Goal: Task Accomplishment & Management: Manage account settings

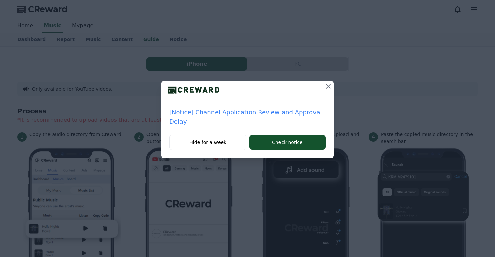
click at [77, 26] on div "[Notice] Channel Application Review and Approval Delay Hide for a week Check no…" at bounding box center [247, 84] width 495 height 169
click at [219, 134] on button "Hide for a week" at bounding box center [207, 141] width 77 height 15
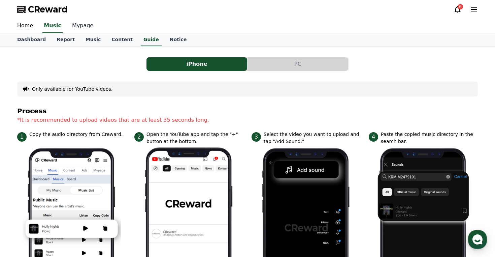
click at [83, 28] on link "Mypage" at bounding box center [83, 26] width 32 height 14
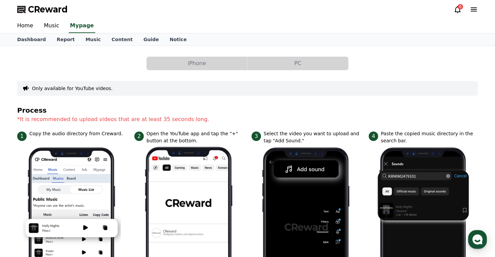
select select "**********"
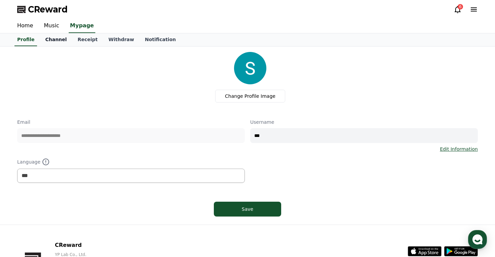
click at [59, 40] on link "Channel" at bounding box center [56, 39] width 32 height 13
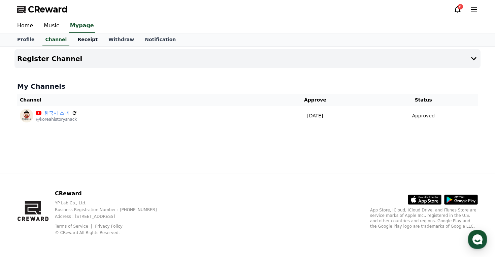
click at [79, 43] on link "Receipt" at bounding box center [87, 39] width 31 height 13
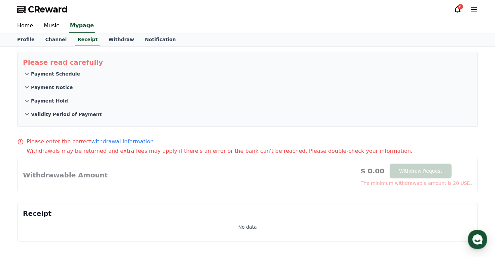
click at [463, 9] on div "6" at bounding box center [466, 9] width 24 height 8
click at [454, 9] on icon at bounding box center [458, 9] width 8 height 8
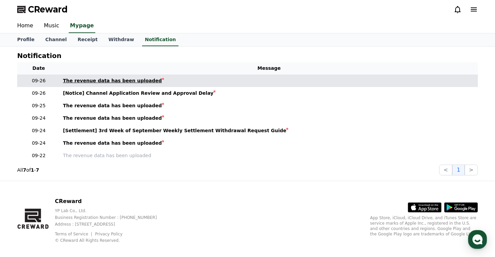
click at [137, 80] on div "The revenue data has been uploaded" at bounding box center [112, 80] width 99 height 7
